Goal: Task Accomplishment & Management: Manage account settings

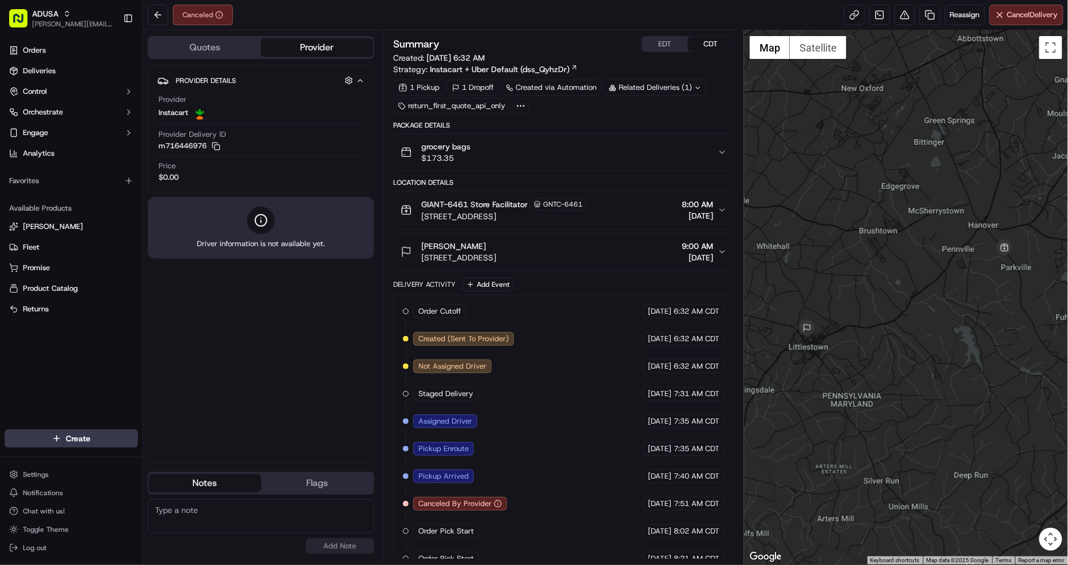
click at [218, 151] on button "m716446976 Copy m716446976" at bounding box center [190, 146] width 62 height 10
click at [215, 147] on icon "button" at bounding box center [214, 145] width 5 height 5
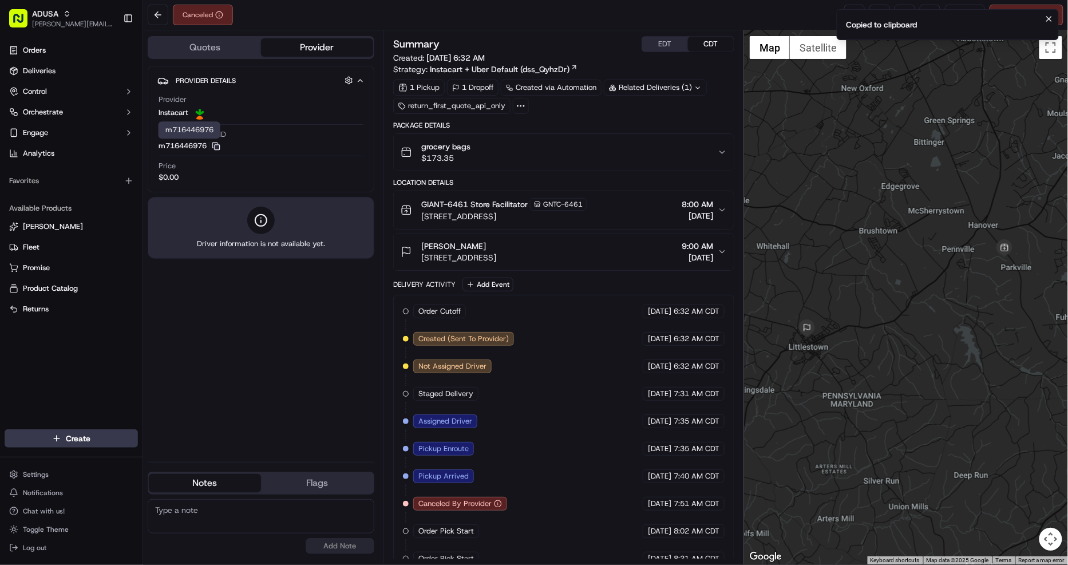
scroll to position [18, 0]
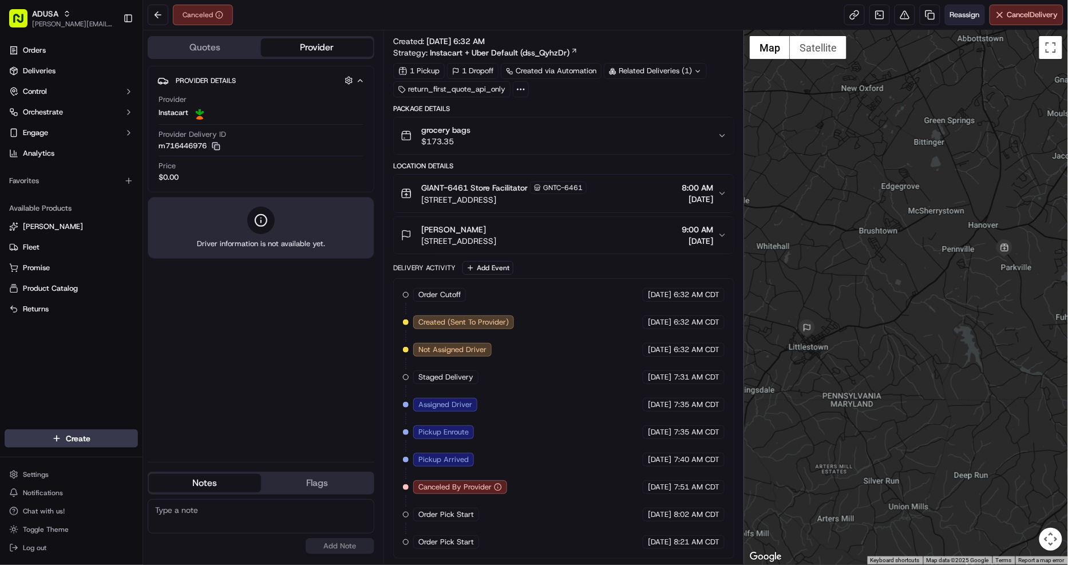
click at [951, 14] on span "Reassign" at bounding box center [965, 15] width 30 height 10
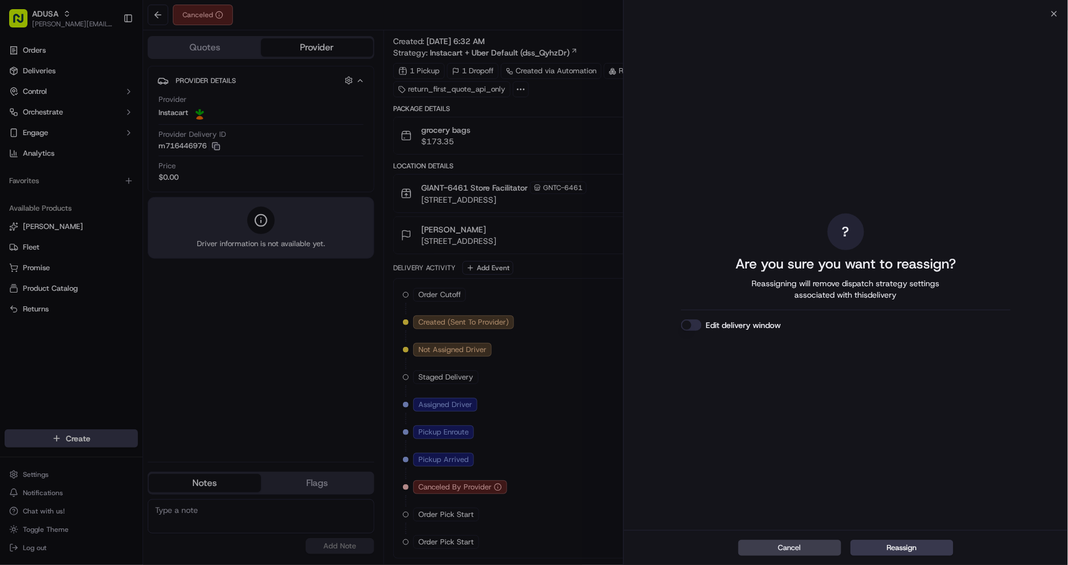
click at [694, 327] on button "Edit delivery window" at bounding box center [691, 324] width 21 height 11
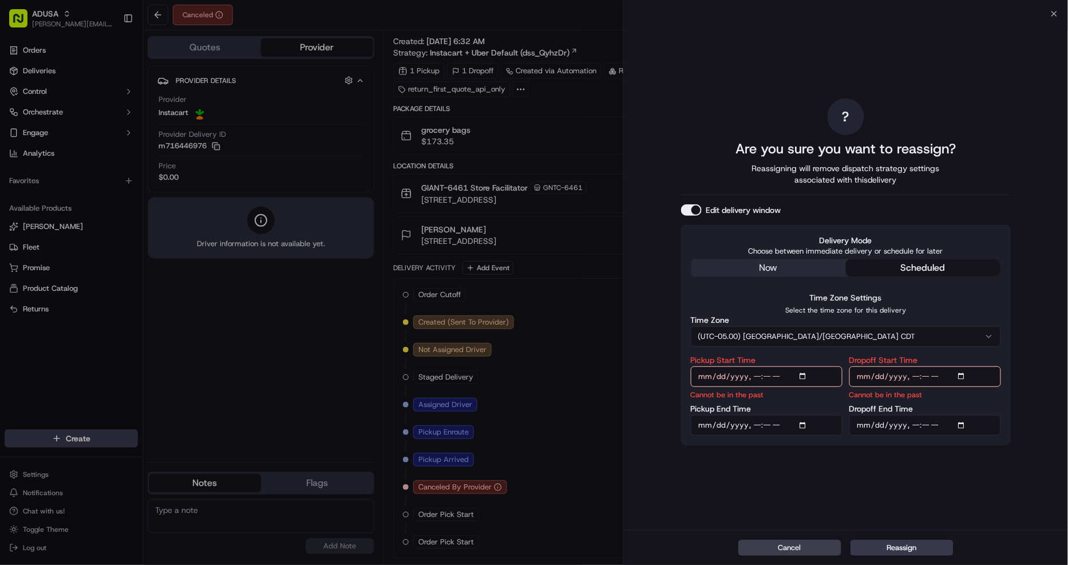
click at [754, 375] on input "Pickup Start Time" at bounding box center [767, 376] width 152 height 21
type input "[DATE]T09:00"
click at [756, 426] on input "Pickup End Time" at bounding box center [767, 425] width 152 height 21
type input "[DATE]T09:59"
click at [915, 375] on input "Dropoff Start Time" at bounding box center [925, 376] width 152 height 21
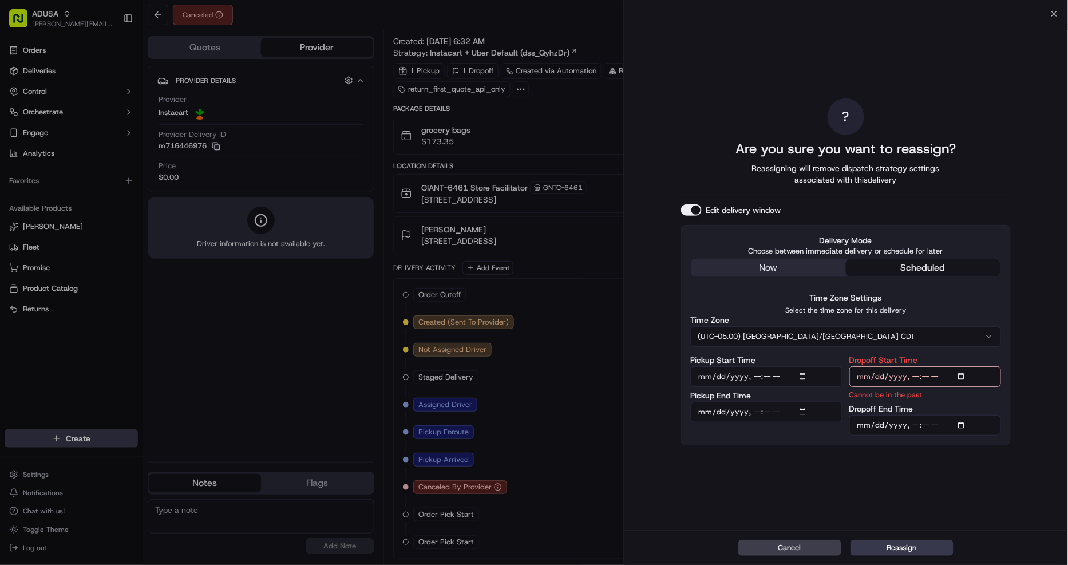
type input "[DATE]T09:00"
click at [913, 424] on input "Dropoff End Time" at bounding box center [925, 425] width 152 height 21
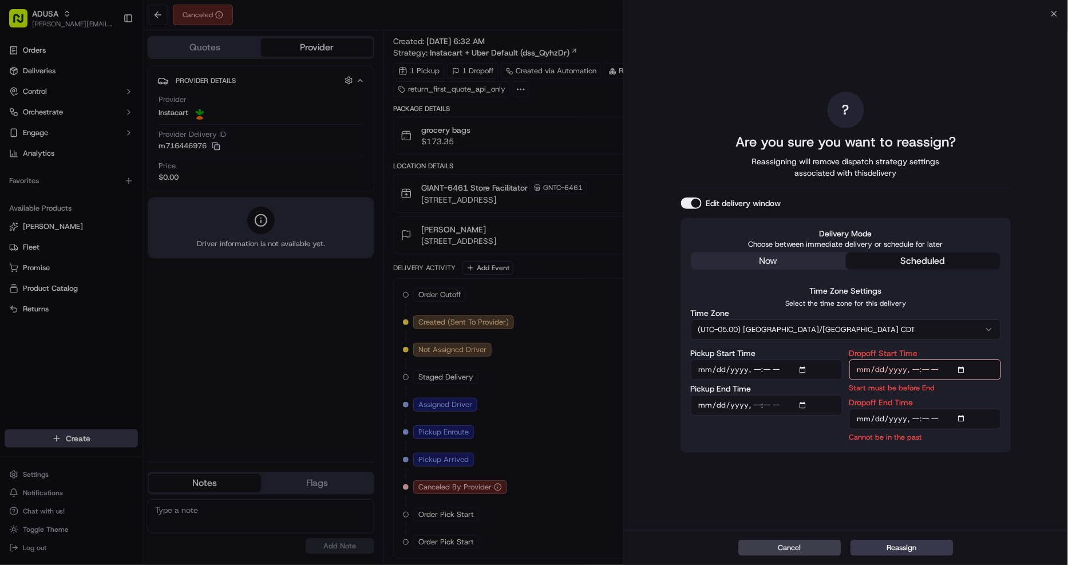
type input "[DATE]T10:00"
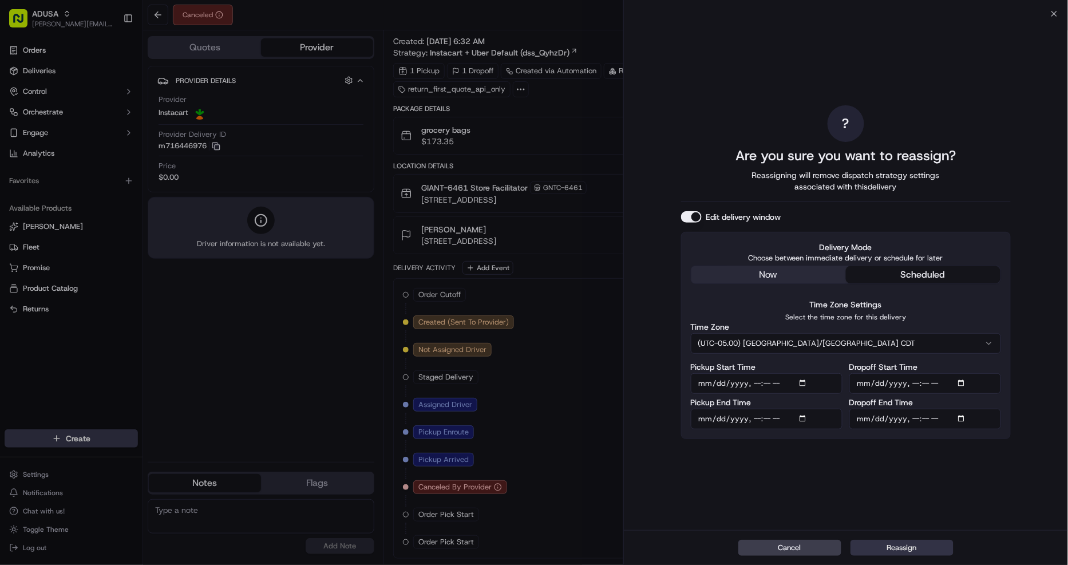
click at [924, 547] on button "Reassign" at bounding box center [901, 548] width 103 height 16
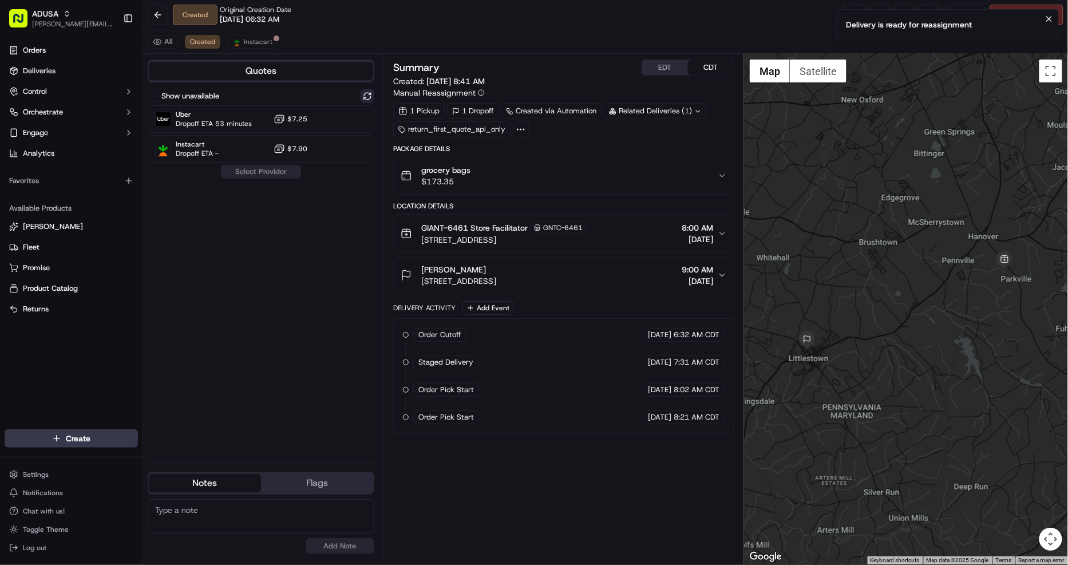
click at [365, 96] on button at bounding box center [368, 96] width 14 height 14
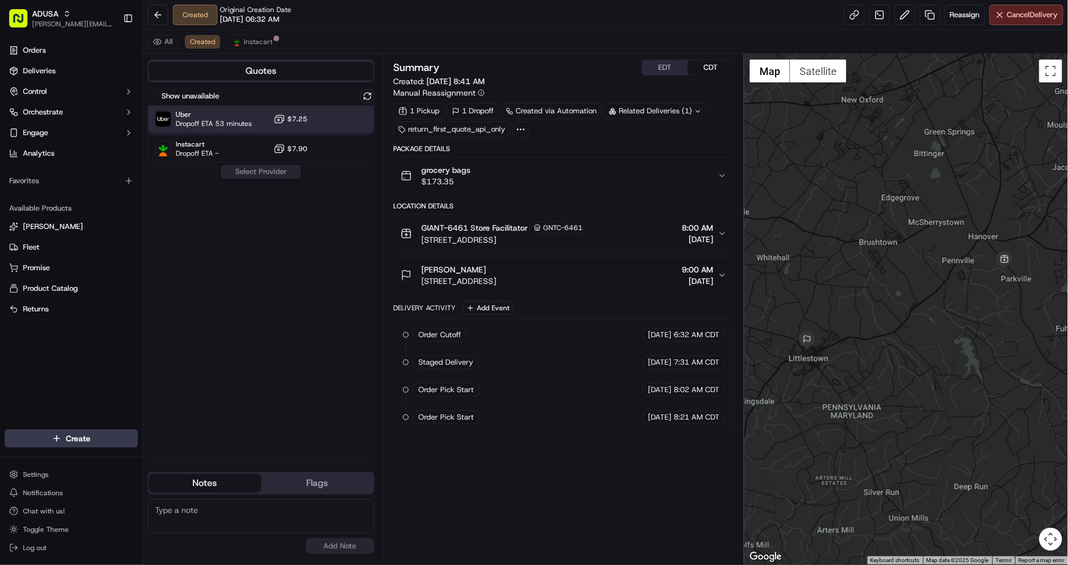
click at [338, 115] on div at bounding box center [340, 119] width 14 height 14
click at [251, 176] on button "Assign Provider" at bounding box center [260, 172] width 81 height 14
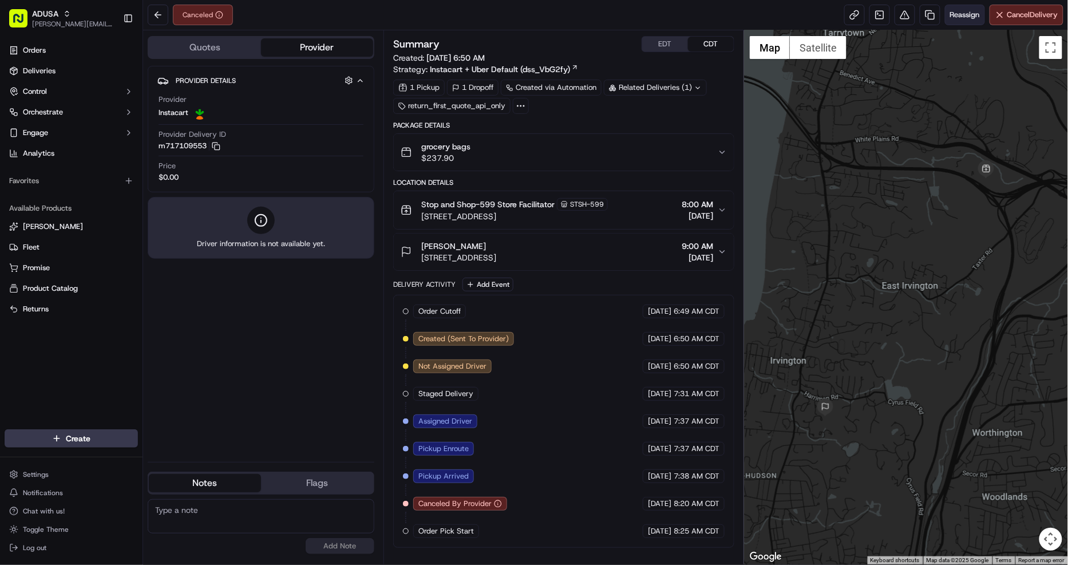
click at [975, 15] on span "Reassign" at bounding box center [965, 15] width 30 height 10
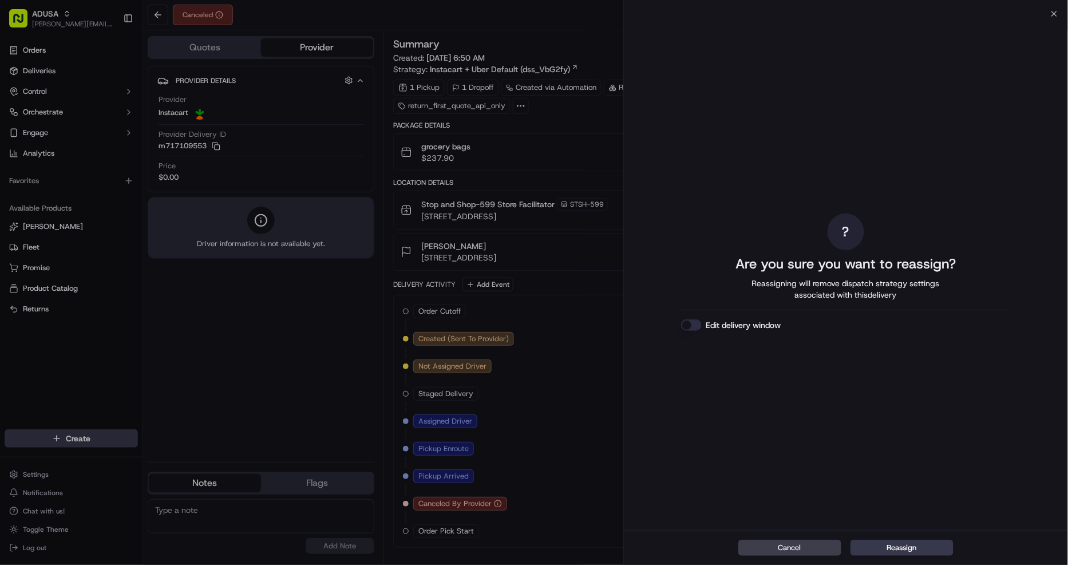
click at [692, 320] on button "Edit delivery window" at bounding box center [691, 324] width 21 height 11
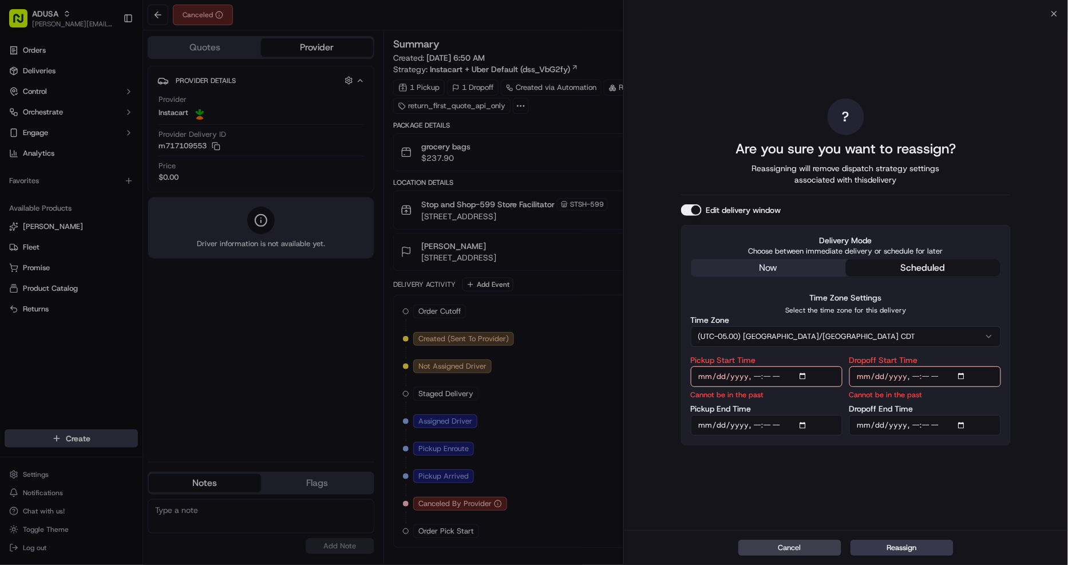
click at [753, 375] on input "Pickup Start Time" at bounding box center [767, 376] width 152 height 21
type input "[DATE]T09:00"
click at [754, 426] on input "Pickup End Time" at bounding box center [767, 425] width 152 height 21
type input "[DATE]T09:59"
click at [913, 375] on input "Dropoff Start Time" at bounding box center [925, 376] width 152 height 21
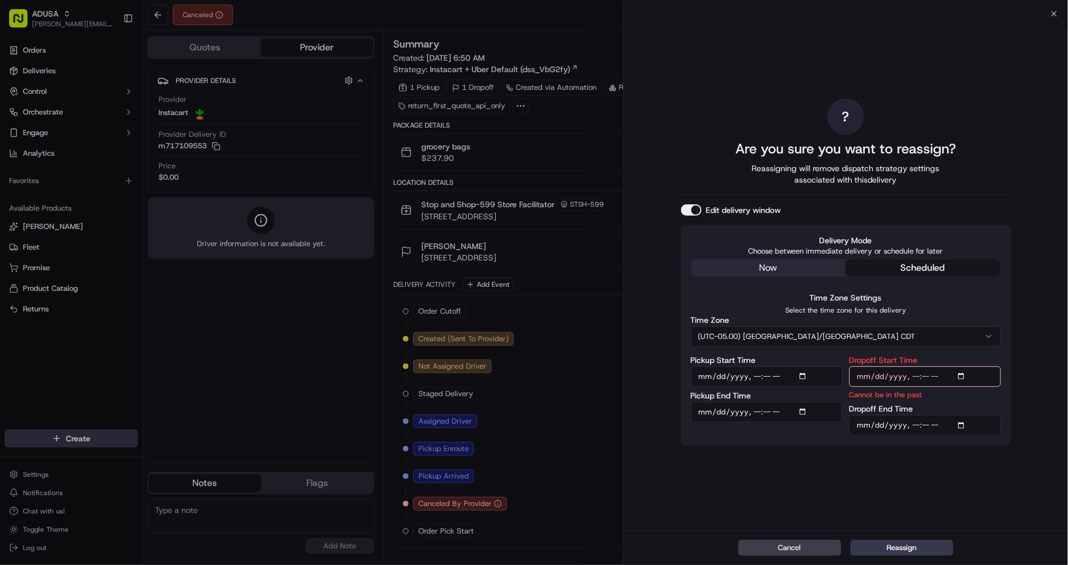
type input "[DATE]T09:00"
click at [911, 427] on input "Dropoff End Time" at bounding box center [925, 425] width 152 height 21
type input "[DATE]T10:00"
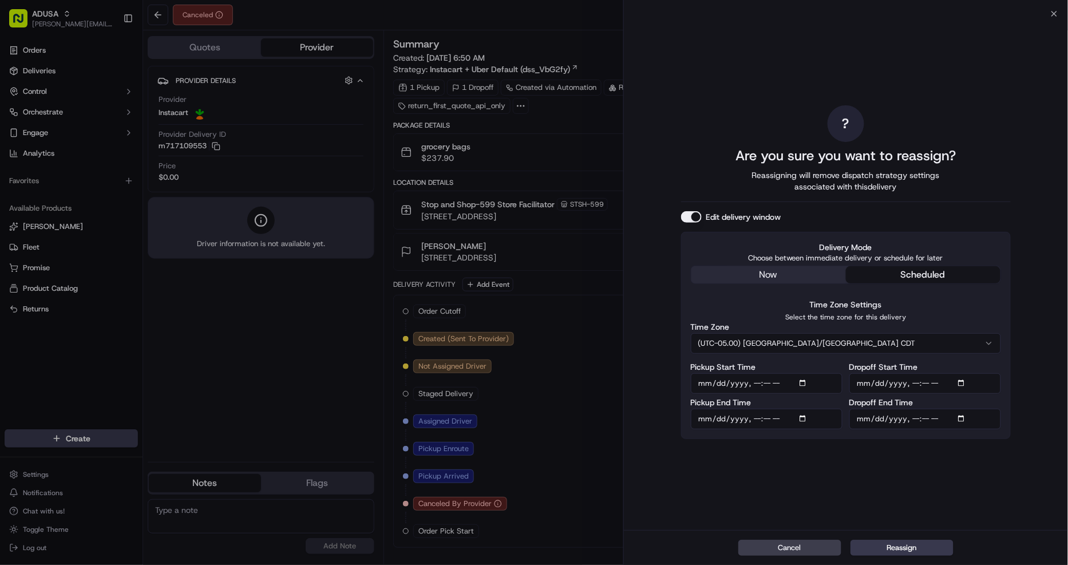
click at [902, 557] on div "Cancel Reassign" at bounding box center [846, 547] width 445 height 35
click at [913, 542] on button "Reassign" at bounding box center [901, 548] width 103 height 16
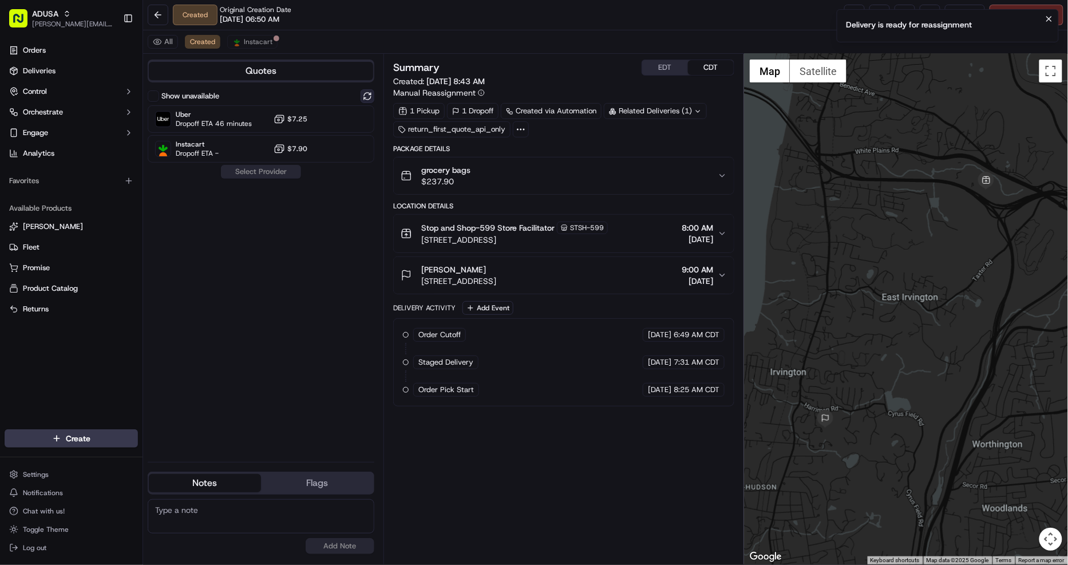
click at [368, 96] on button at bounding box center [368, 96] width 14 height 14
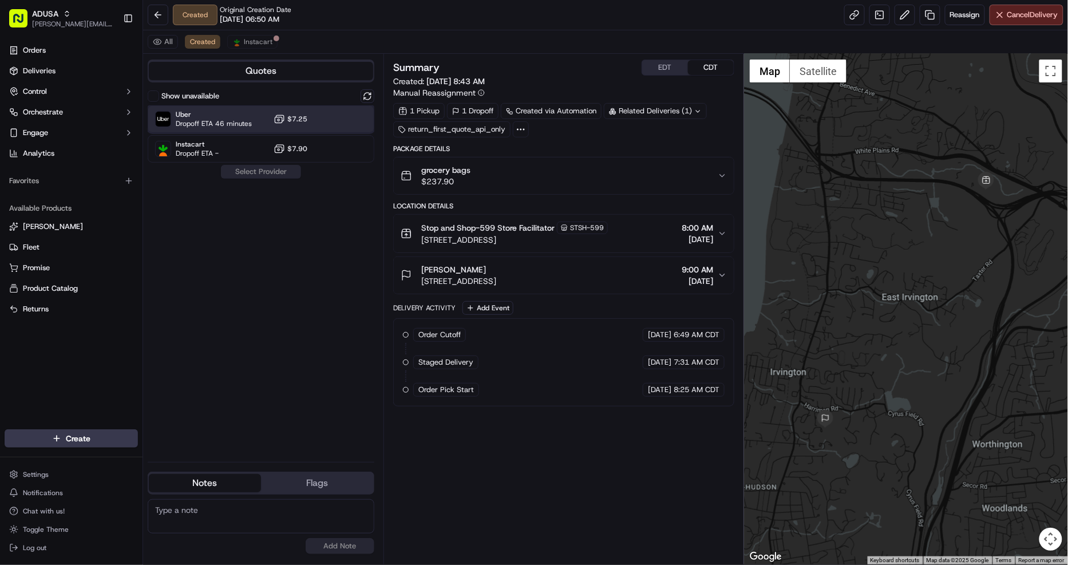
click at [336, 115] on div at bounding box center [340, 119] width 14 height 14
click at [272, 167] on button "Assign Provider" at bounding box center [260, 172] width 81 height 14
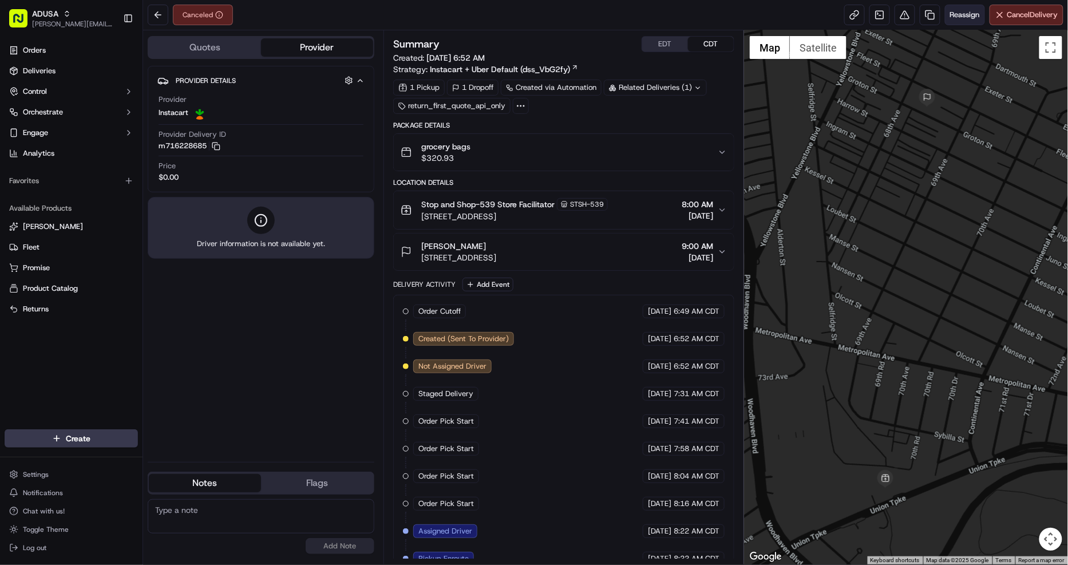
click at [968, 10] on span "Reassign" at bounding box center [965, 15] width 30 height 10
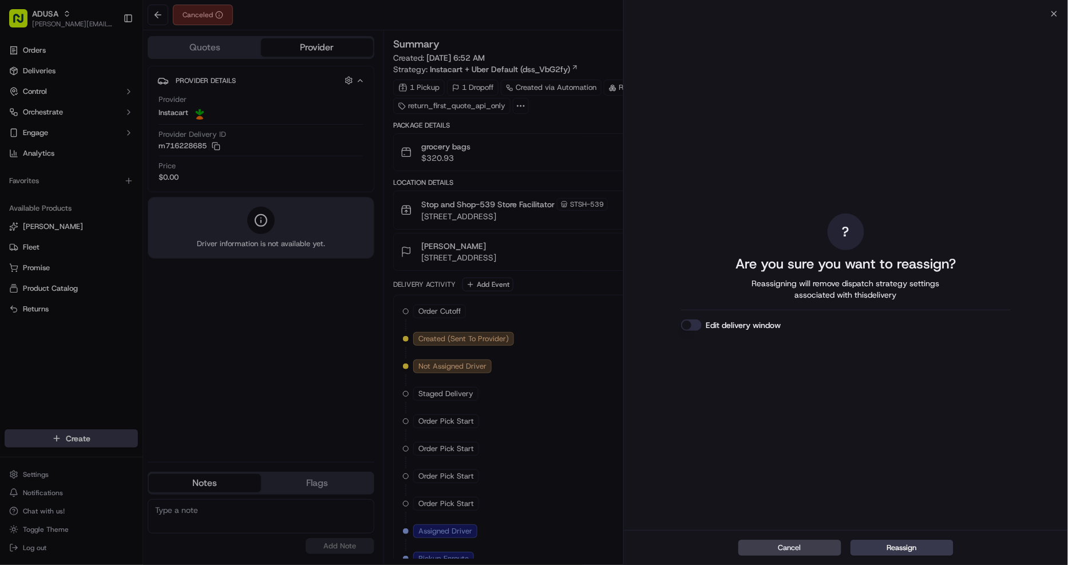
click at [690, 324] on button "Edit delivery window" at bounding box center [691, 324] width 21 height 11
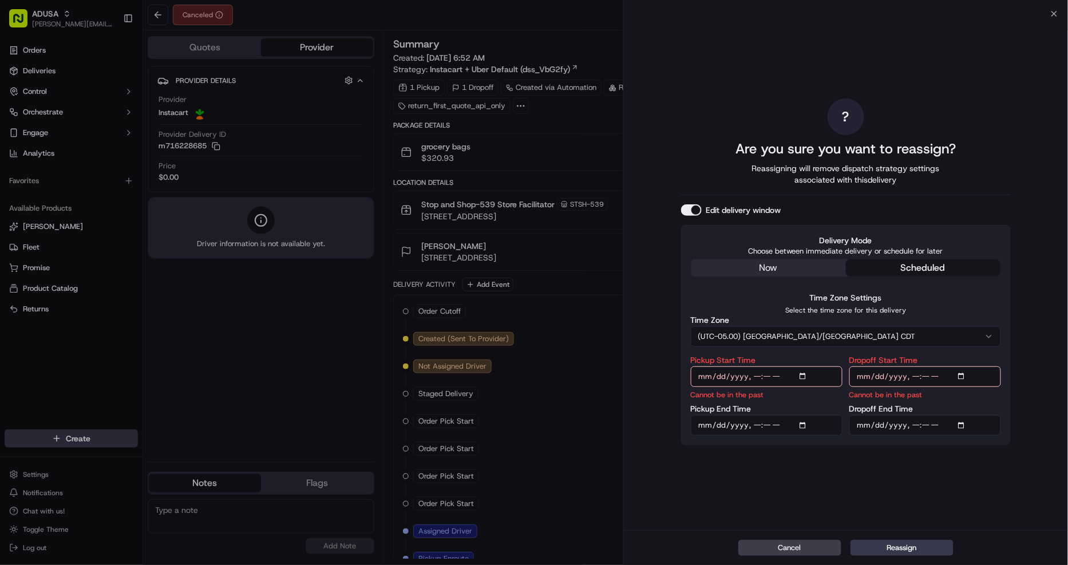
click at [754, 376] on input "Pickup Start Time" at bounding box center [767, 376] width 152 height 21
type input "[DATE]T09:00"
click at [753, 428] on input "Pickup End Time" at bounding box center [767, 425] width 152 height 21
type input "[DATE]T09:59"
click at [912, 377] on input "Dropoff Start Time" at bounding box center [925, 376] width 152 height 21
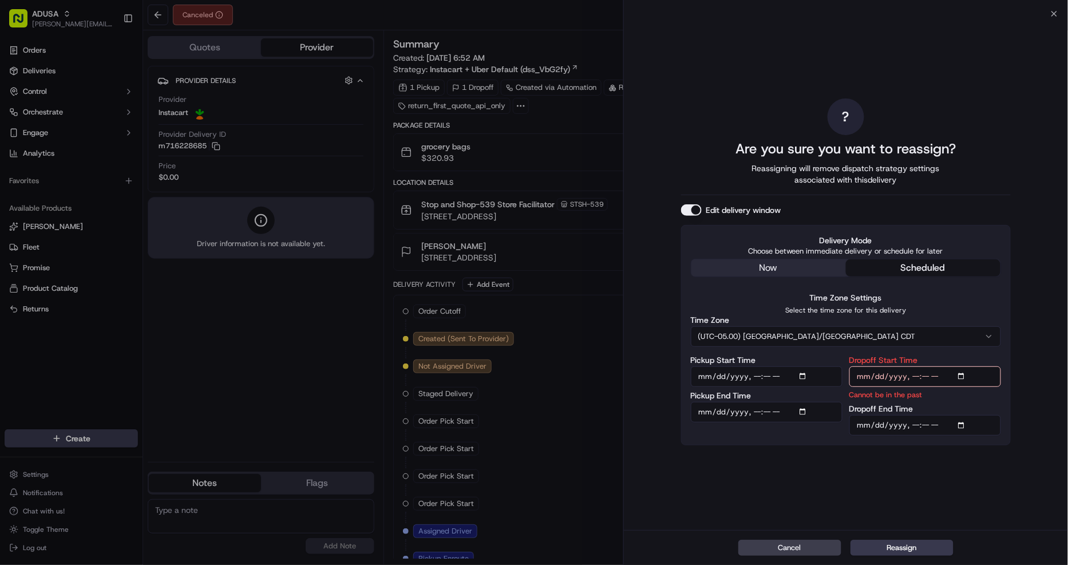
type input "[DATE]T09:00"
click at [911, 430] on input "Dropoff End Time" at bounding box center [925, 425] width 152 height 21
type input "[DATE]T10:00"
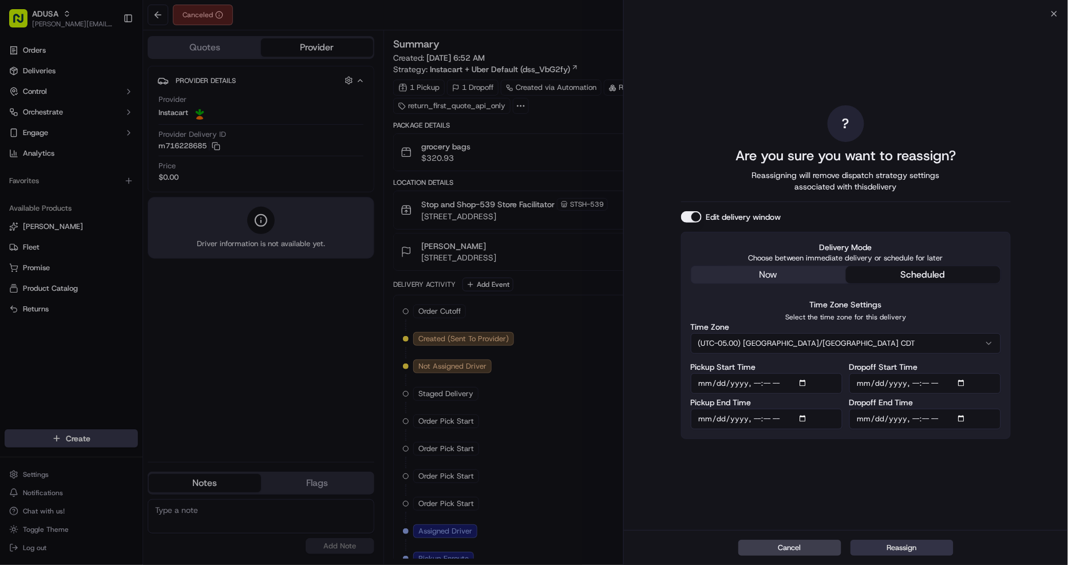
click at [911, 549] on button "Reassign" at bounding box center [901, 548] width 103 height 16
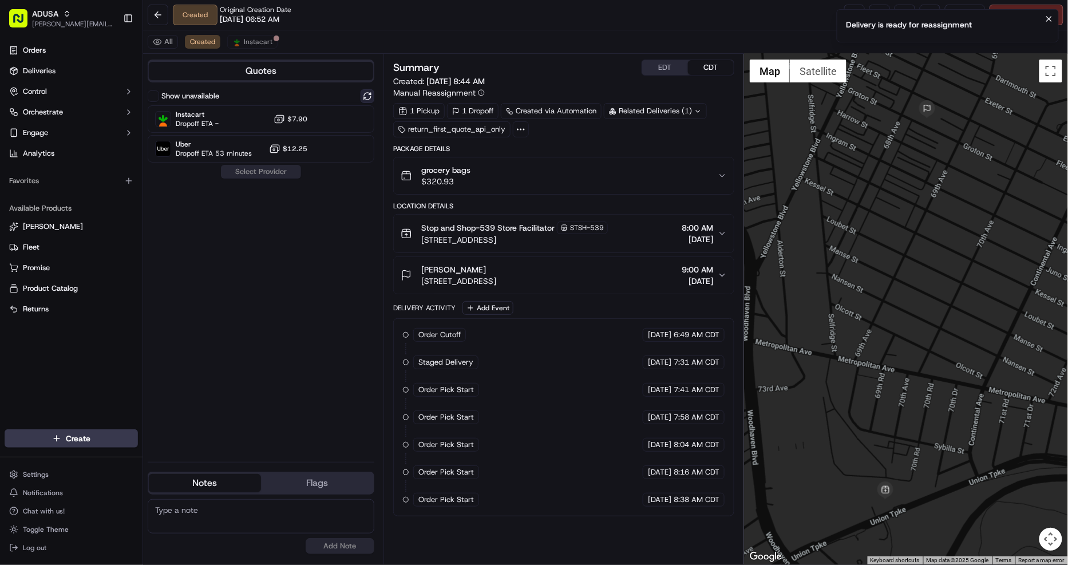
click at [370, 101] on button at bounding box center [368, 96] width 14 height 14
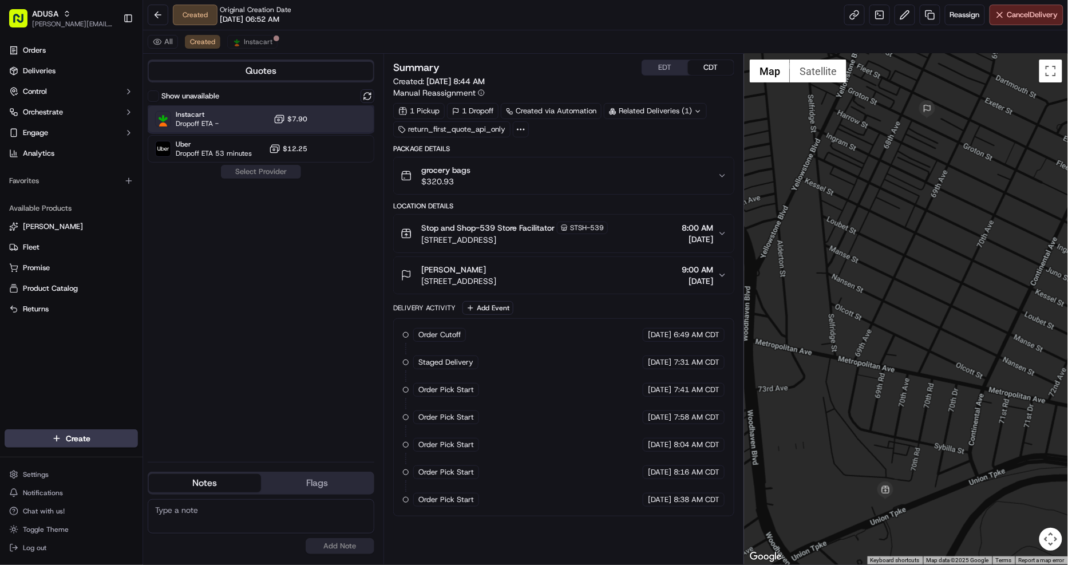
click at [350, 120] on div "Instacart Dropoff ETA - $7.90" at bounding box center [261, 118] width 227 height 27
click at [266, 174] on button "Assign Provider" at bounding box center [260, 172] width 81 height 14
